Goal: Find specific page/section: Find specific page/section

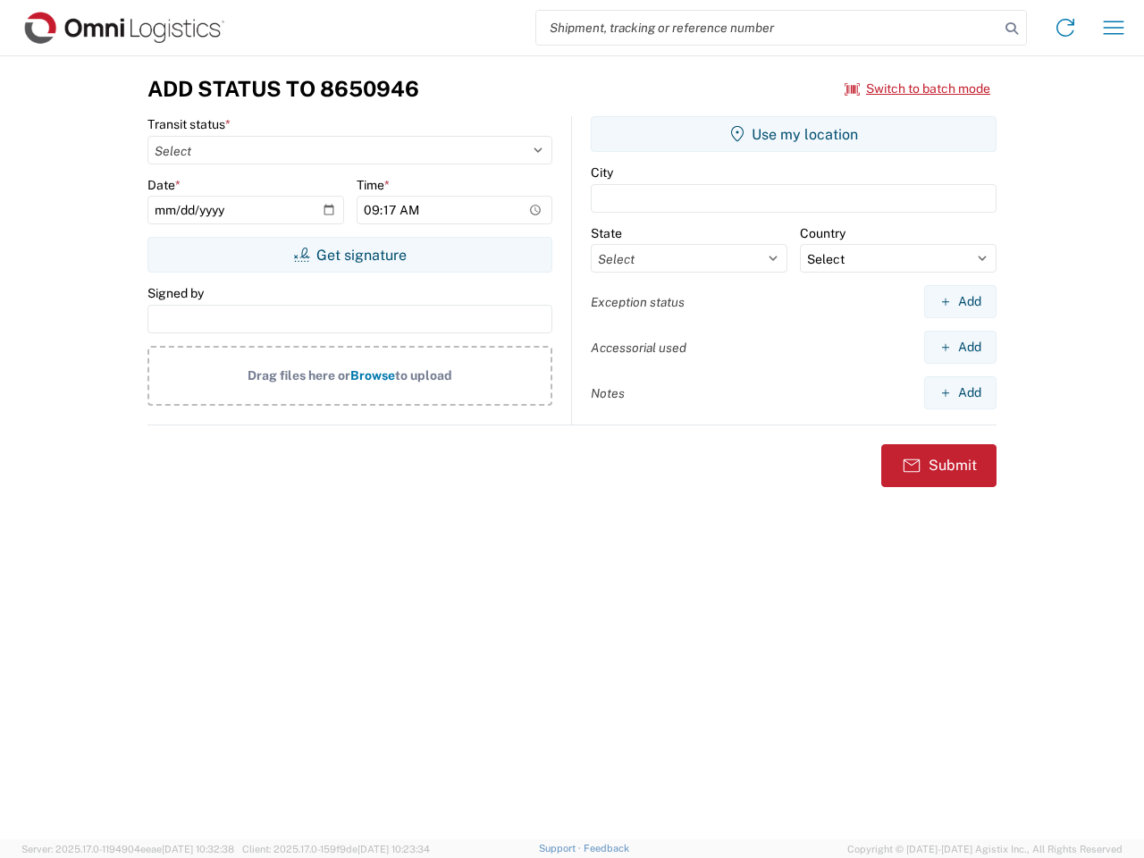
click at [768, 28] on input "search" at bounding box center [767, 28] width 463 height 34
click at [1012, 29] on icon at bounding box center [1011, 28] width 25 height 25
click at [1065, 28] on icon at bounding box center [1065, 27] width 29 height 29
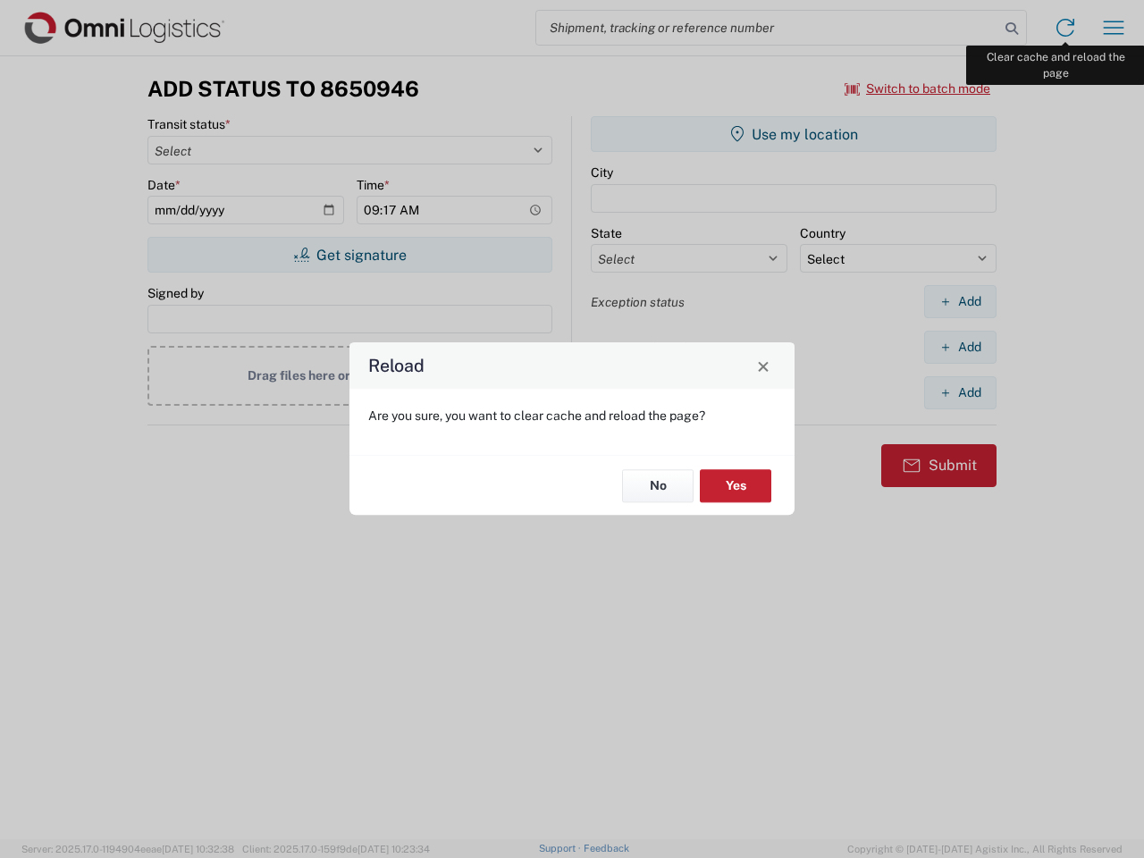
click at [1113, 28] on div "Reload Are you sure, you want to clear cache and reload the page? No Yes" at bounding box center [572, 429] width 1144 height 858
click at [918, 88] on div "Reload Are you sure, you want to clear cache and reload the page? No Yes" at bounding box center [572, 429] width 1144 height 858
click at [349, 255] on div "Reload Are you sure, you want to clear cache and reload the page? No Yes" at bounding box center [572, 429] width 1144 height 858
click at [794, 134] on div "Reload Are you sure, you want to clear cache and reload the page? No Yes" at bounding box center [572, 429] width 1144 height 858
click at [960, 301] on div "Reload Are you sure, you want to clear cache and reload the page? No Yes" at bounding box center [572, 429] width 1144 height 858
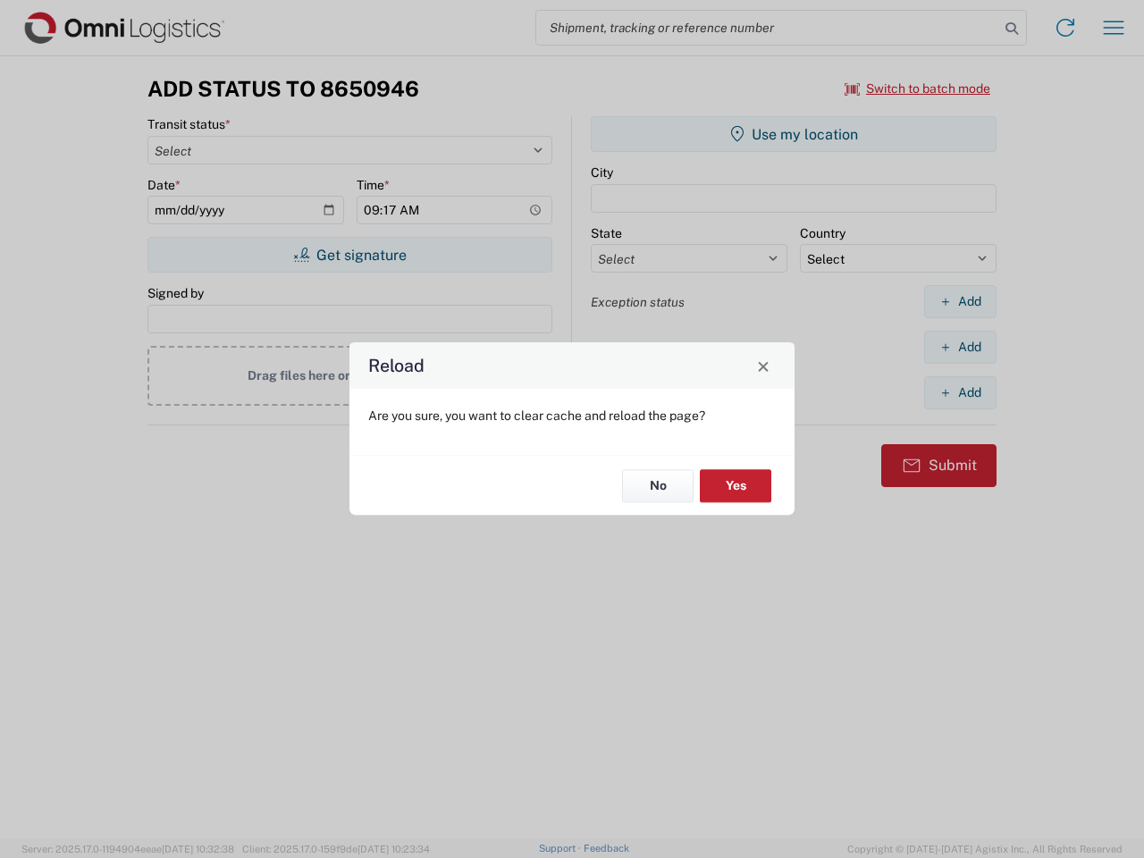
click at [960, 347] on div "Reload Are you sure, you want to clear cache and reload the page? No Yes" at bounding box center [572, 429] width 1144 height 858
click at [960, 392] on div "Reload Are you sure, you want to clear cache and reload the page? No Yes" at bounding box center [572, 429] width 1144 height 858
